Goal: Information Seeking & Learning: Check status

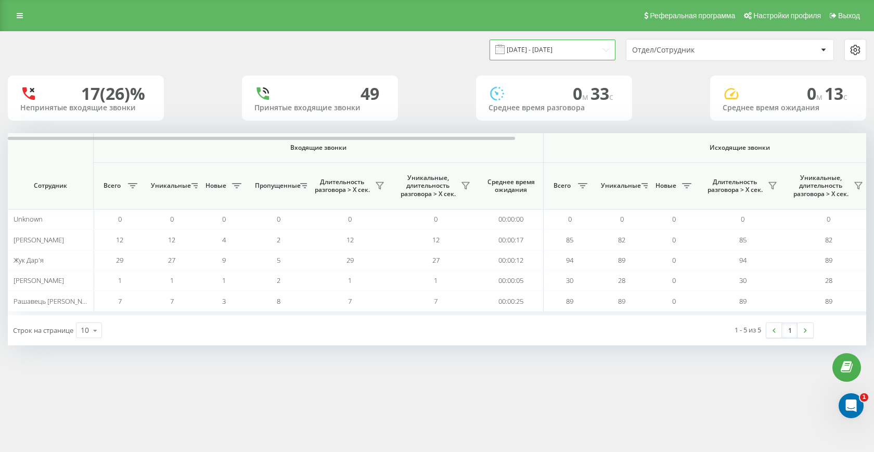
click at [559, 48] on input "19.08.2025 - 19.08.2025" at bounding box center [553, 50] width 126 height 20
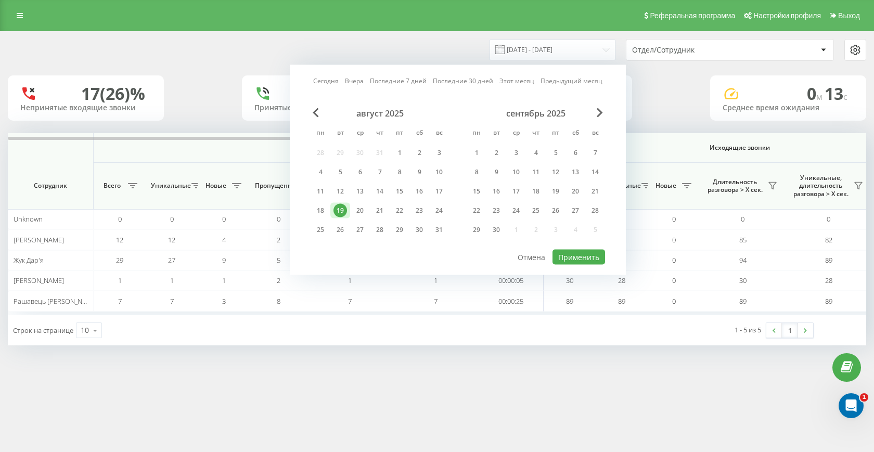
click at [324, 83] on link "Сегодня" at bounding box center [326, 81] width 26 height 10
click at [567, 251] on button "Применить" at bounding box center [579, 257] width 53 height 15
type input "20.08.2025 - 20.08.2025"
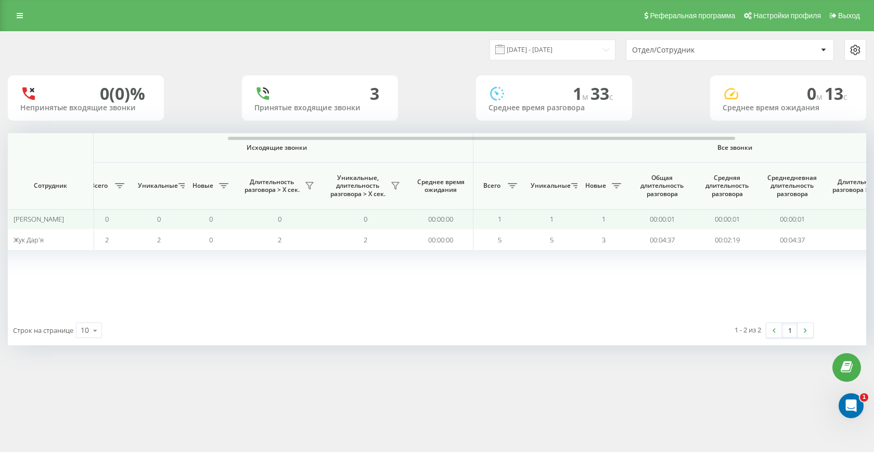
scroll to position [0, 470]
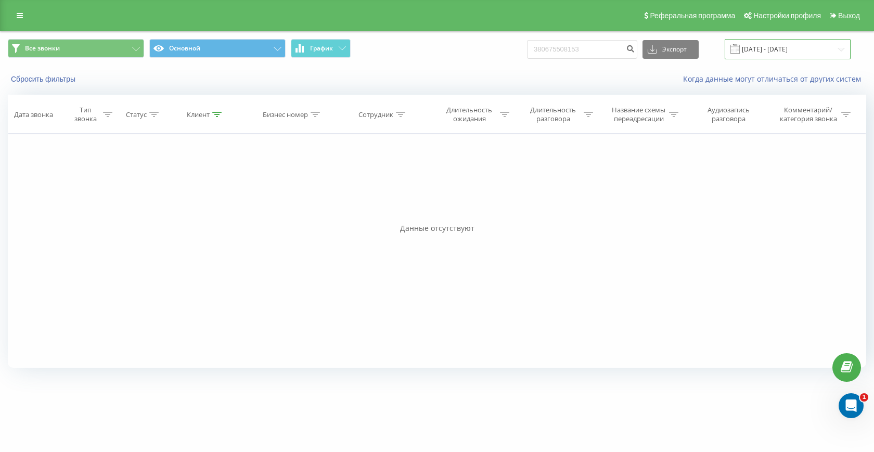
click at [757, 51] on input "19.05.2025 - 19.08.2025" at bounding box center [788, 49] width 126 height 20
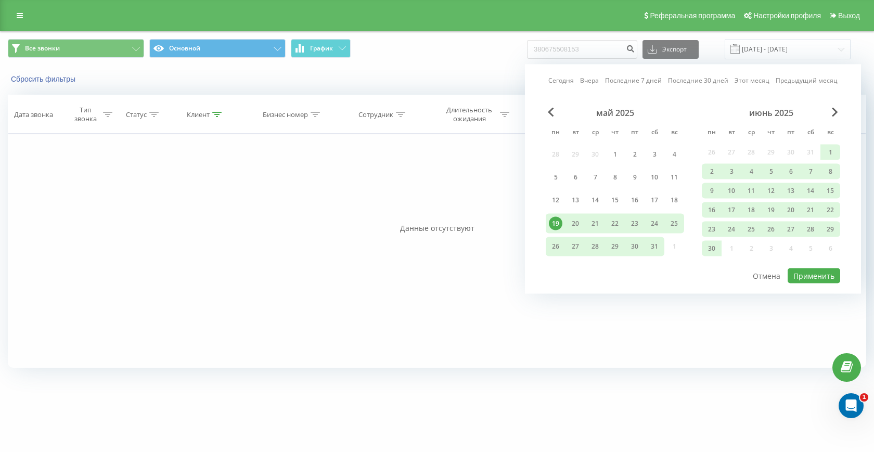
click at [564, 79] on link "Сегодня" at bounding box center [562, 80] width 26 height 10
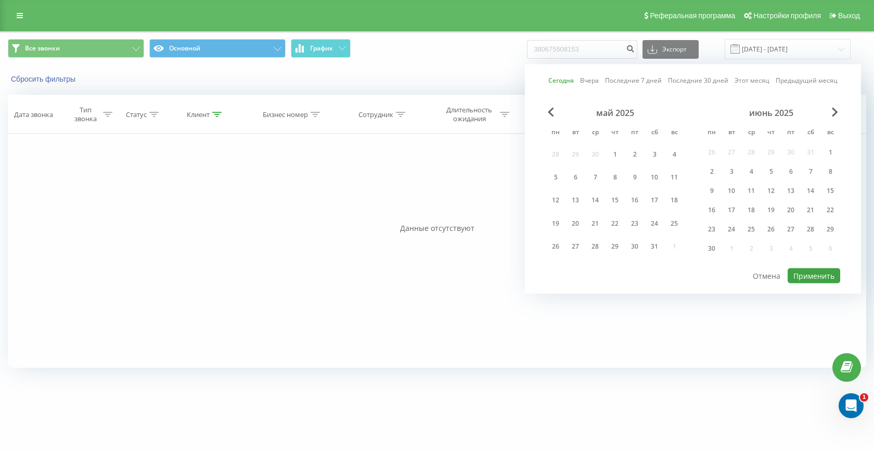
click at [826, 283] on button "Применить" at bounding box center [814, 276] width 53 height 15
type input "19.08.2025 - 19.08.2025"
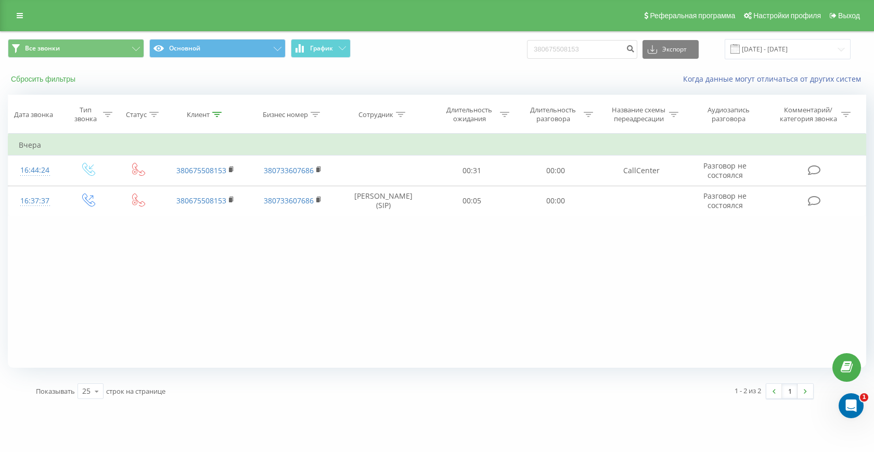
click at [68, 83] on button "Сбросить фильтры" at bounding box center [44, 78] width 73 height 9
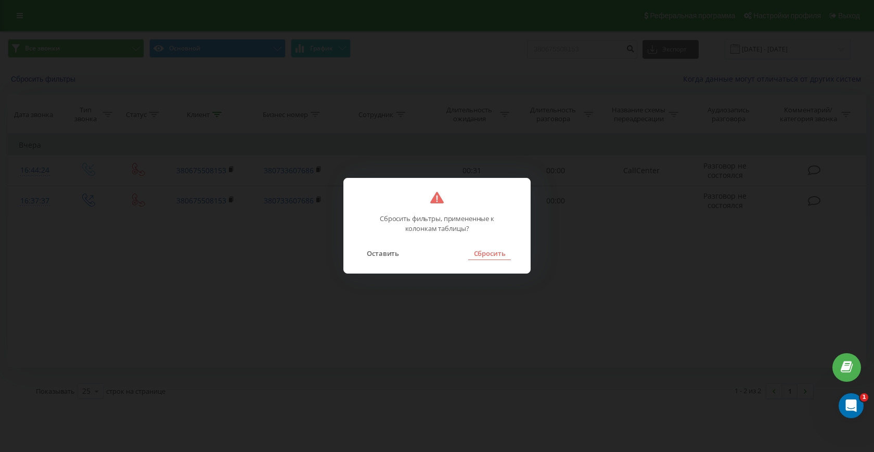
click at [488, 250] on button "Сбросить" at bounding box center [489, 254] width 42 height 14
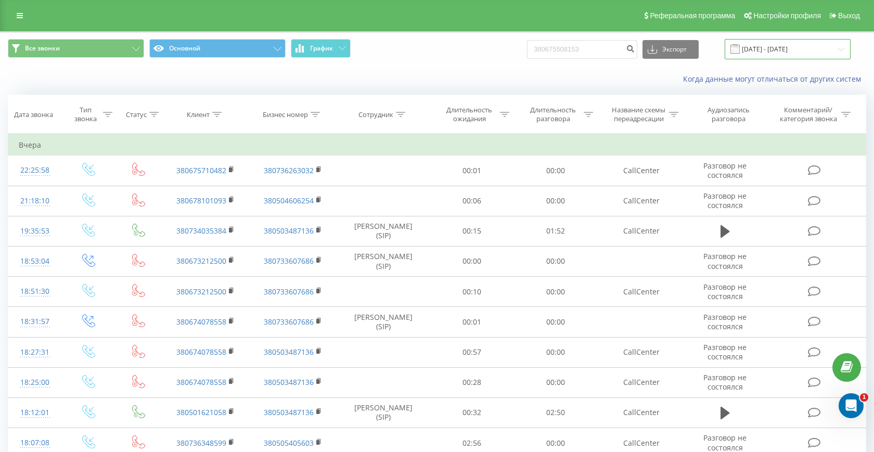
click at [807, 52] on input "19.08.2025 - 19.08.2025" at bounding box center [788, 49] width 126 height 20
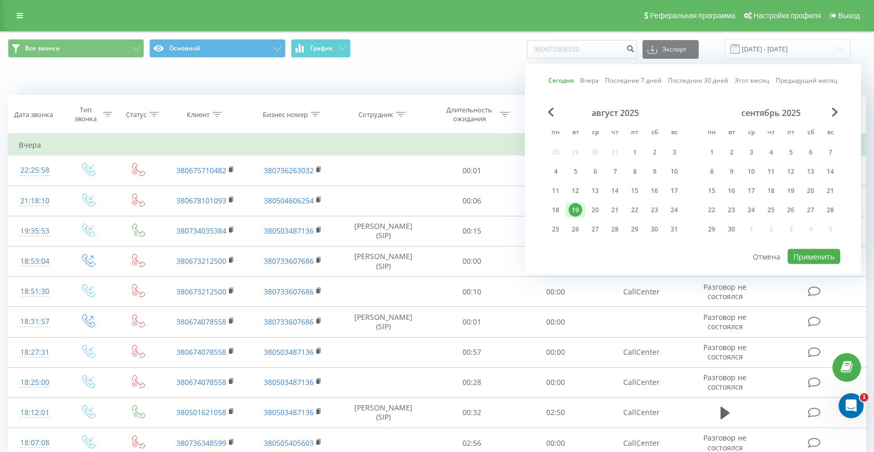
click at [569, 79] on link "Сегодня" at bounding box center [562, 80] width 26 height 10
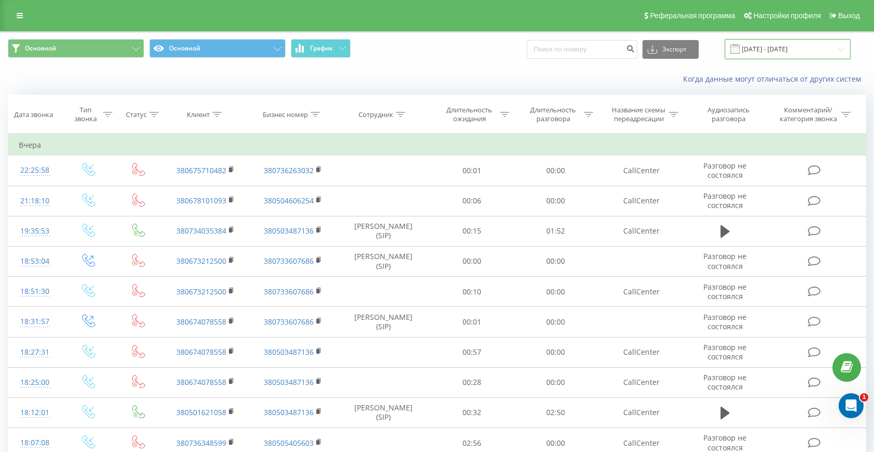
click at [763, 49] on input "19.08.2025 - 19.08.2025" at bounding box center [788, 49] width 126 height 20
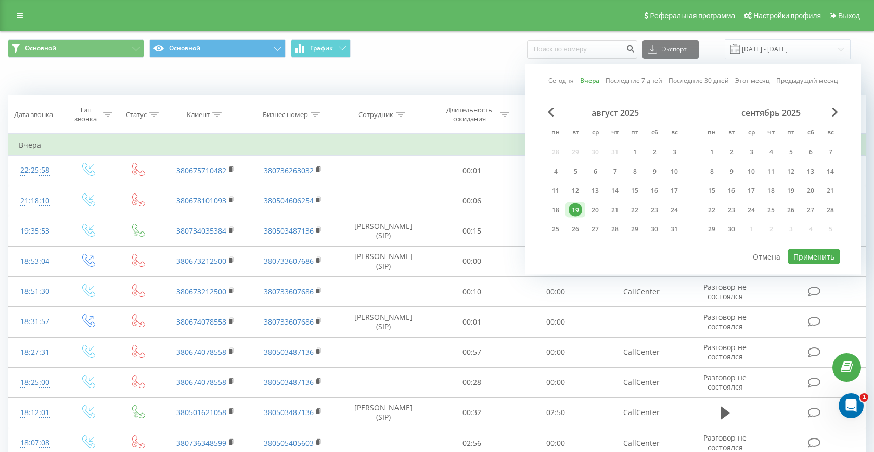
click at [566, 82] on link "Сегодня" at bounding box center [562, 80] width 26 height 10
click at [818, 263] on button "Применить" at bounding box center [814, 256] width 53 height 15
type input "[DATE] - [DATE]"
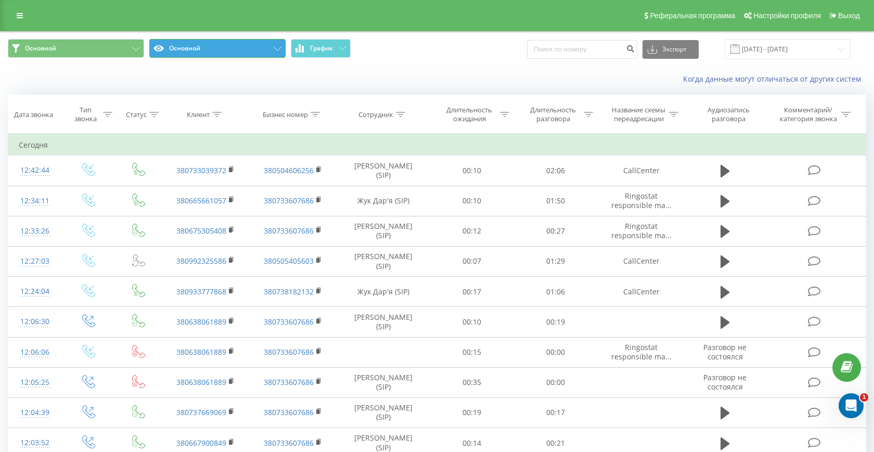
click at [192, 53] on button "Основной" at bounding box center [217, 48] width 136 height 19
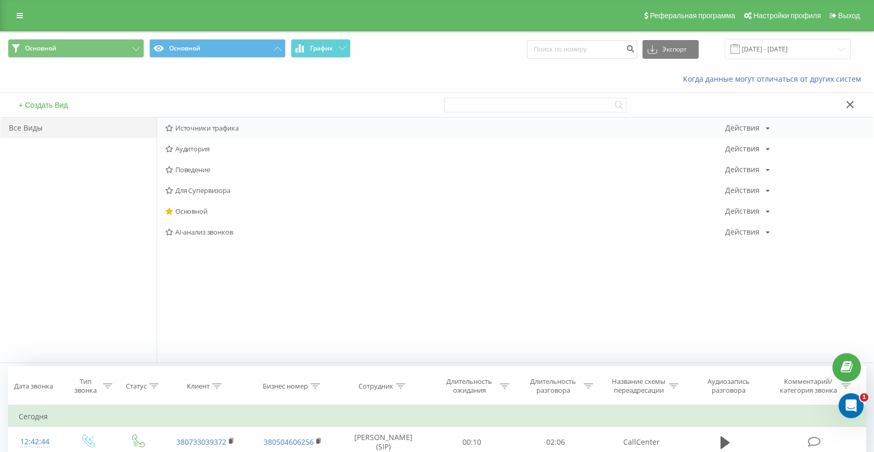
click at [194, 129] on span "Источники трафика" at bounding box center [446, 127] width 560 height 7
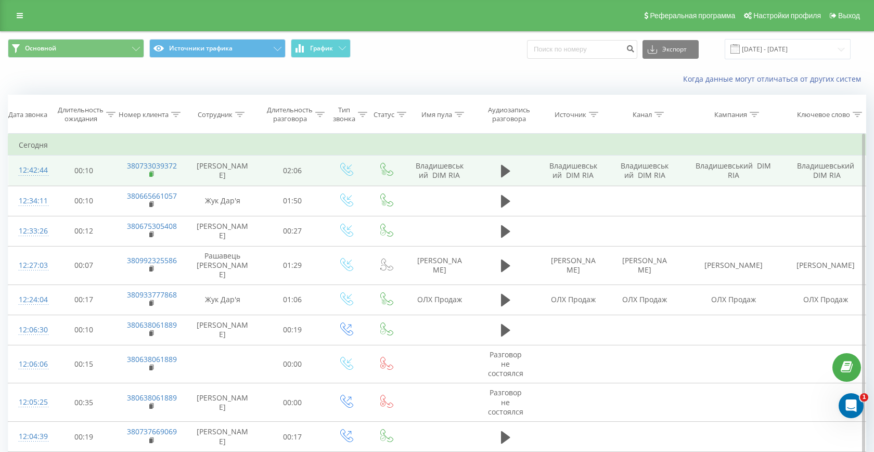
click at [150, 173] on rect at bounding box center [150, 174] width 3 height 5
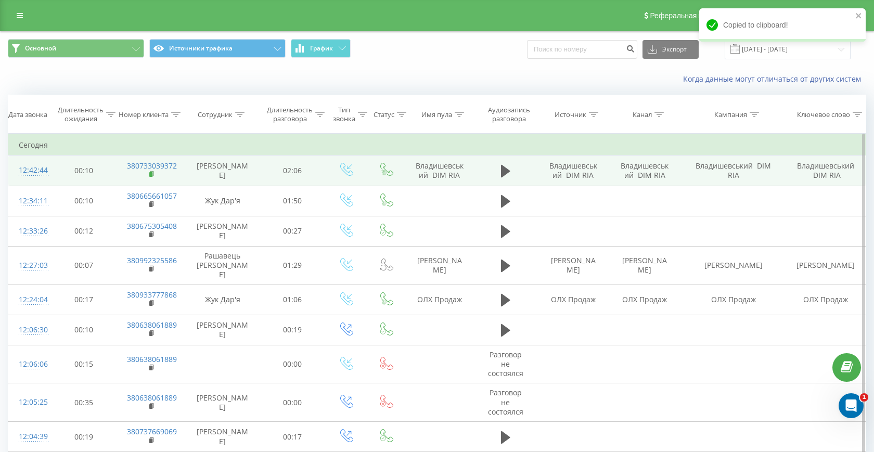
click at [150, 173] on rect at bounding box center [150, 174] width 3 height 5
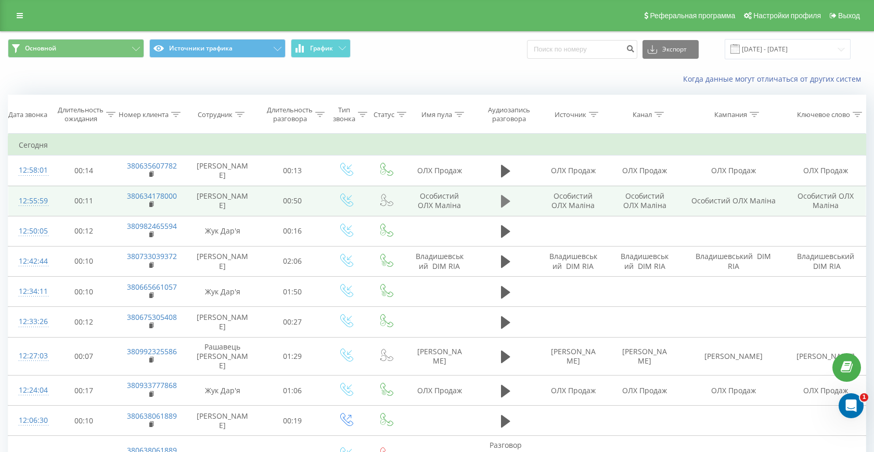
click at [500, 207] on button at bounding box center [506, 202] width 16 height 16
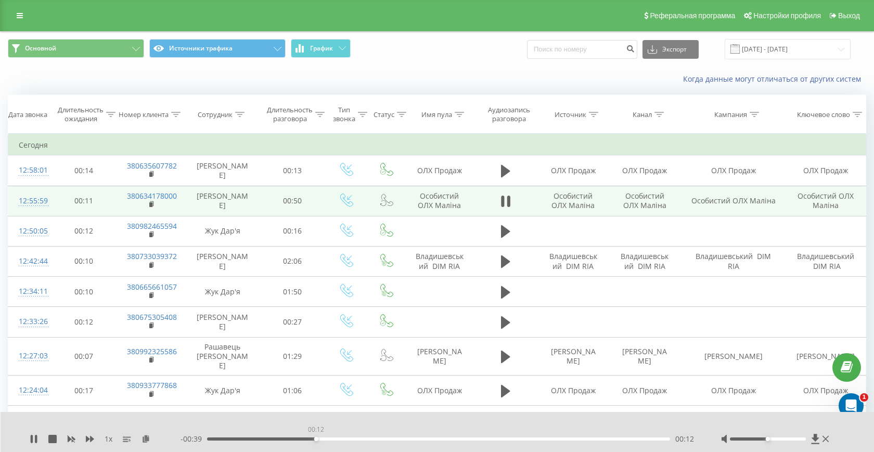
click at [316, 439] on div "00:12" at bounding box center [438, 439] width 463 height 3
click at [89, 438] on icon at bounding box center [90, 439] width 8 height 8
click at [334, 439] on div "00:45" at bounding box center [438, 439] width 463 height 3
click at [614, 439] on div "00:45" at bounding box center [616, 439] width 4 height 4
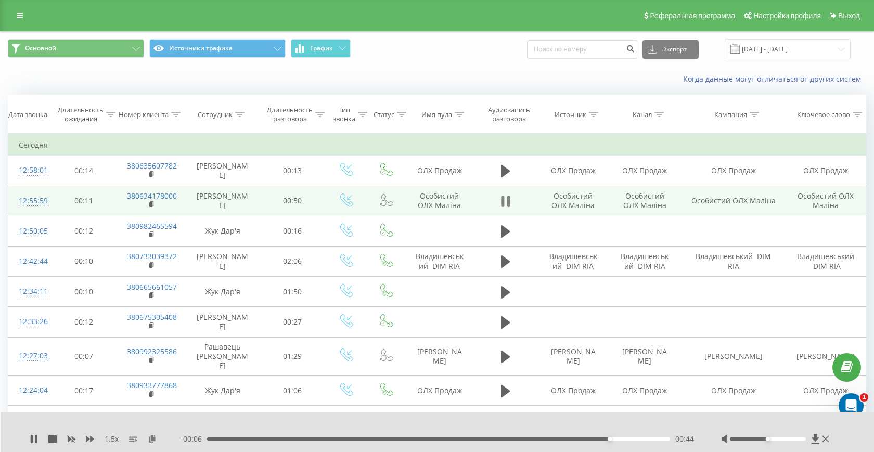
click at [506, 200] on icon at bounding box center [505, 201] width 9 height 15
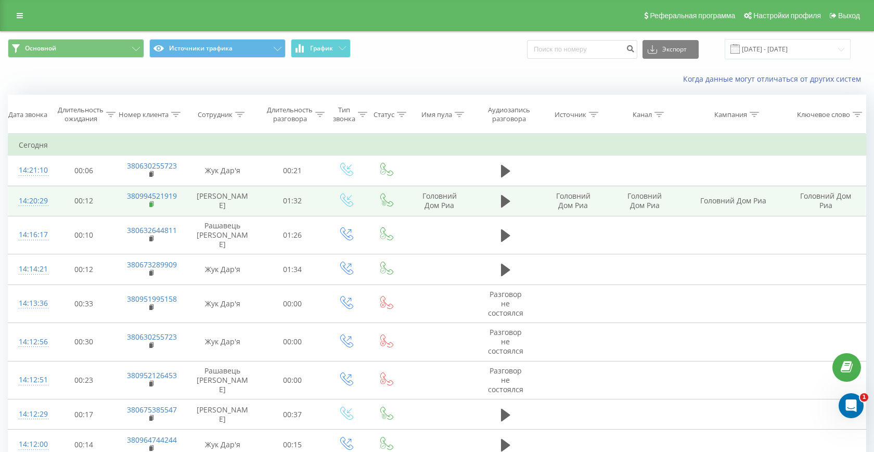
click at [153, 204] on icon at bounding box center [152, 204] width 6 height 7
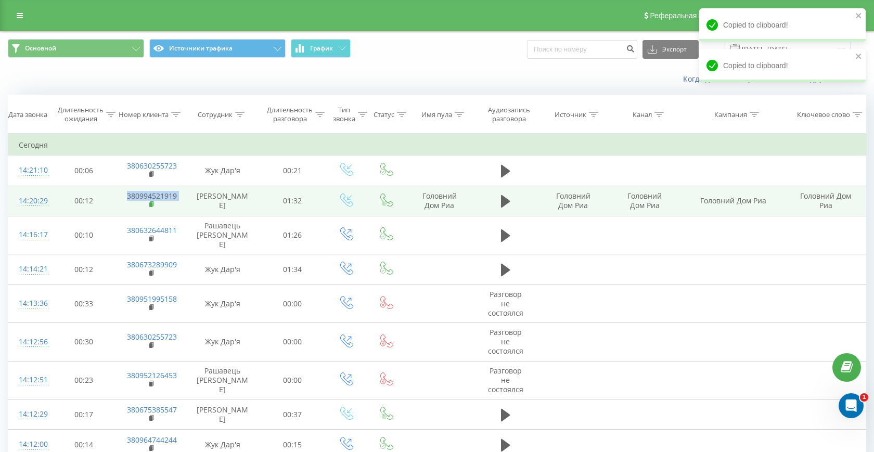
click at [153, 204] on icon at bounding box center [152, 204] width 6 height 7
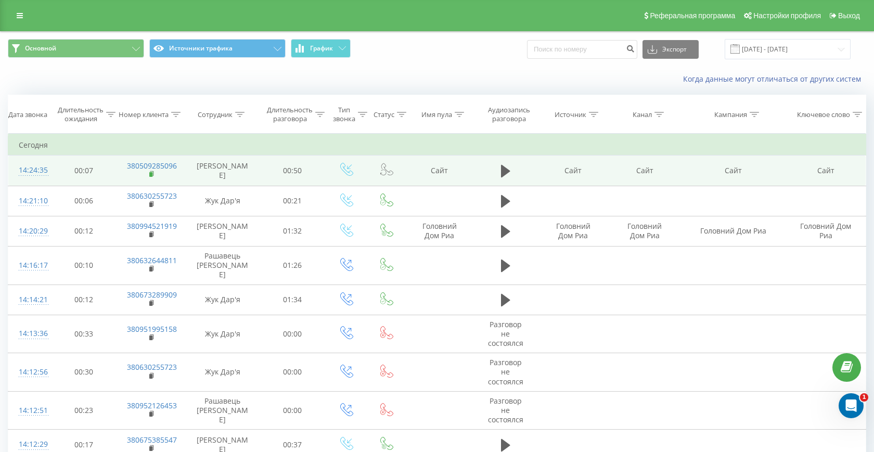
click at [152, 171] on icon at bounding box center [152, 173] width 4 height 5
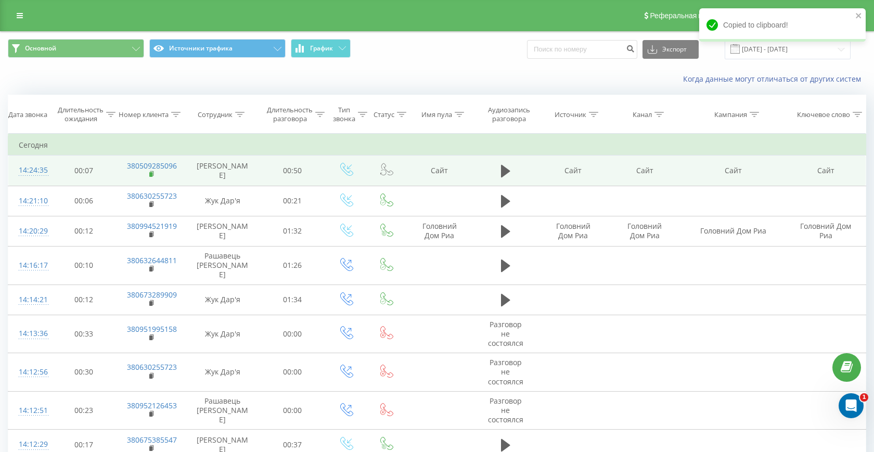
click at [152, 171] on icon at bounding box center [152, 173] width 4 height 5
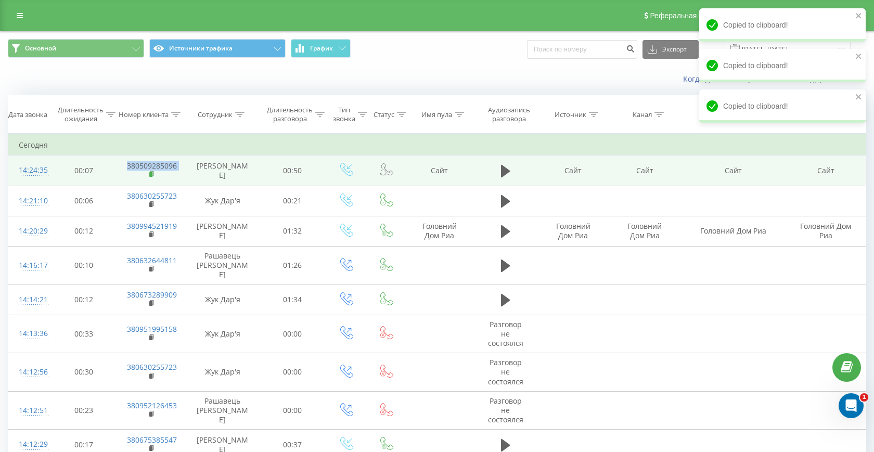
click at [152, 171] on icon at bounding box center [152, 173] width 4 height 5
